Goal: Navigation & Orientation: Find specific page/section

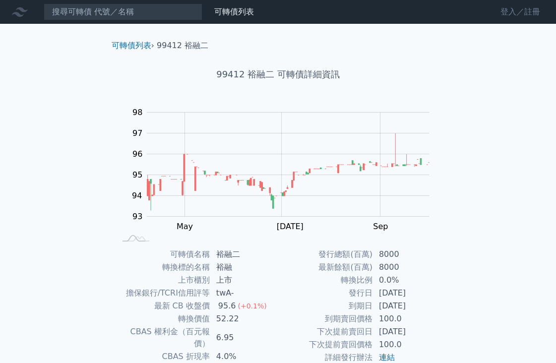
click at [520, 4] on link "登入／註冊" at bounding box center [520, 12] width 56 height 16
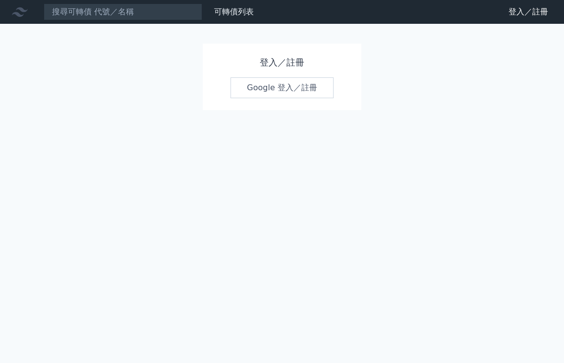
click at [267, 90] on link "Google 登入／註冊" at bounding box center [281, 87] width 103 height 21
click at [222, 0] on nav "可轉債列表 財務數據 可轉債列表 財務數據 登出 登出" at bounding box center [282, 12] width 564 height 24
click at [230, 7] on link "可轉債列表" at bounding box center [234, 11] width 40 height 9
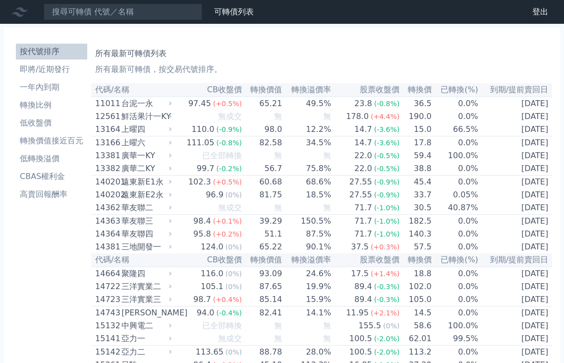
click at [54, 192] on li "高賣回報酬率" at bounding box center [51, 194] width 71 height 12
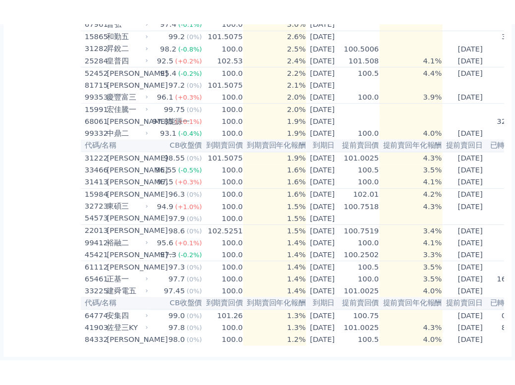
scroll to position [509, 0]
